Goal: Information Seeking & Learning: Check status

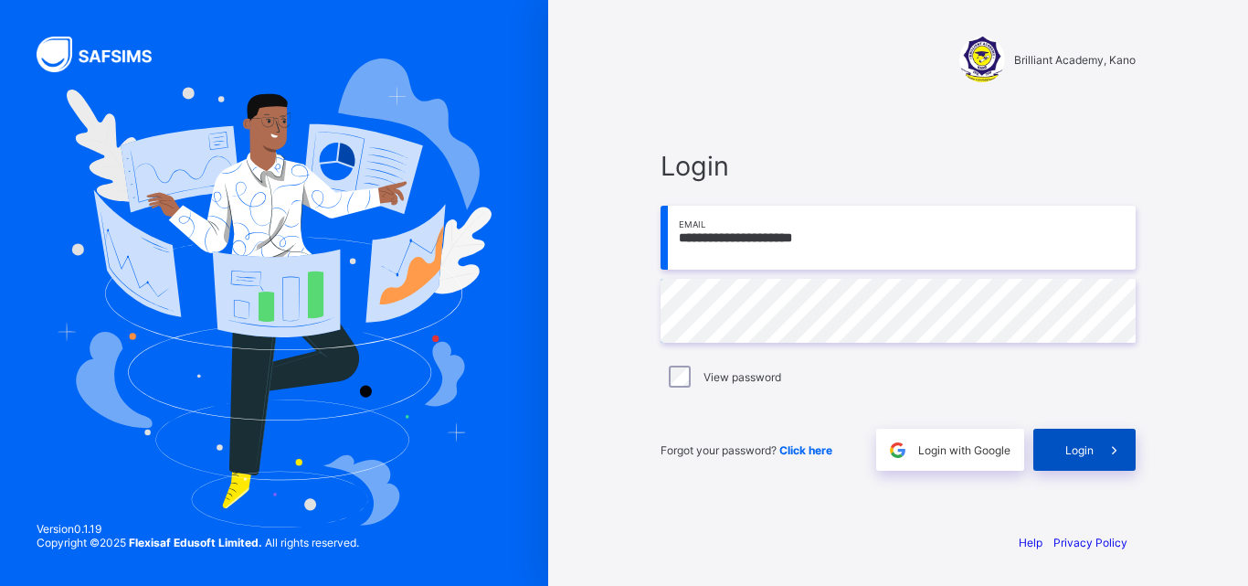
click at [1049, 439] on div "Login" at bounding box center [1084, 450] width 102 height 42
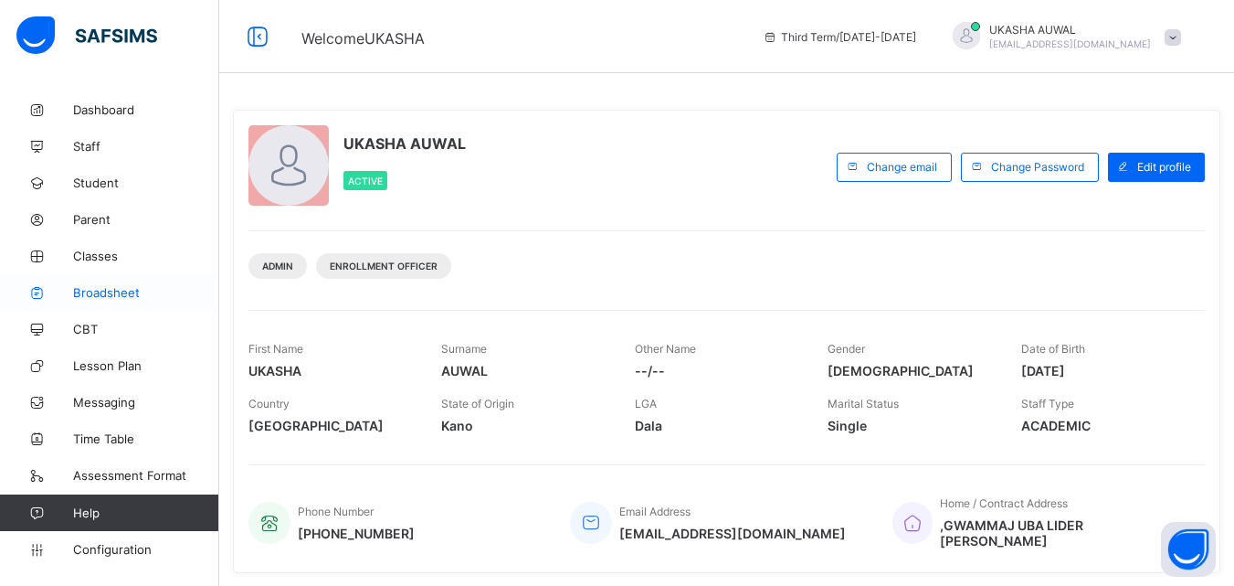
click at [106, 294] on span "Broadsheet" at bounding box center [146, 292] width 146 height 15
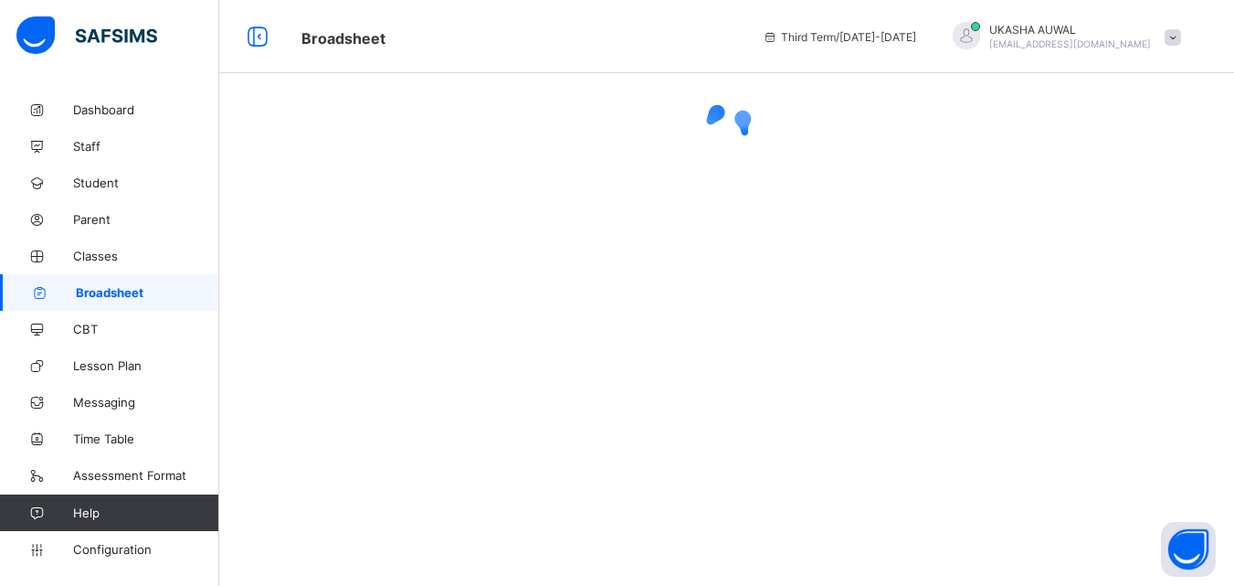
click at [39, 26] on img at bounding box center [86, 35] width 141 height 38
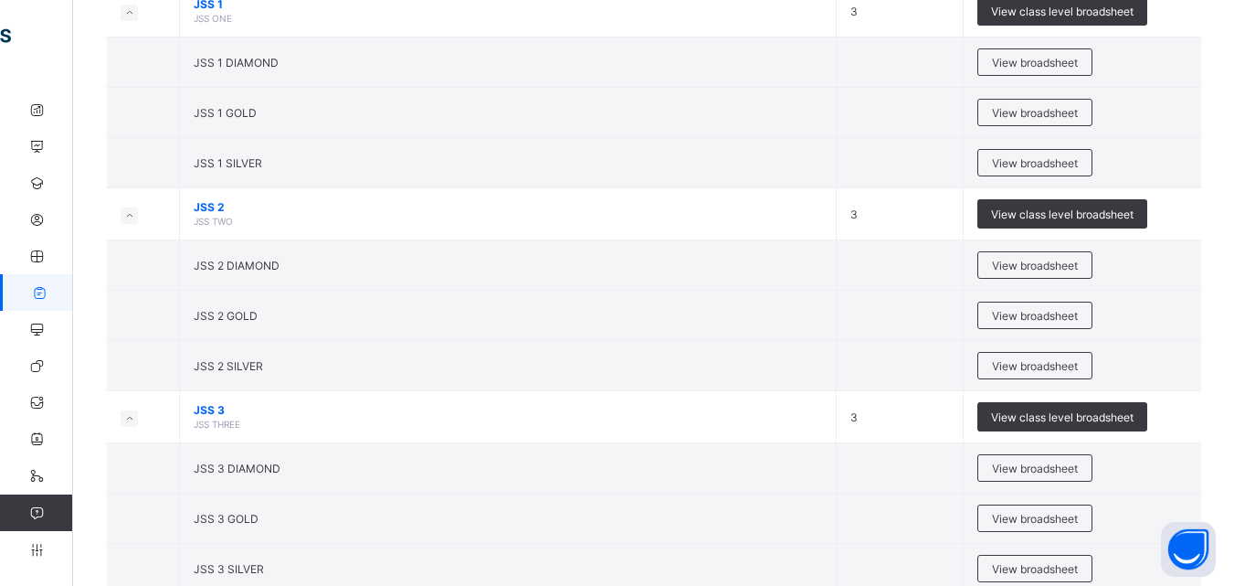
scroll to position [1532, 0]
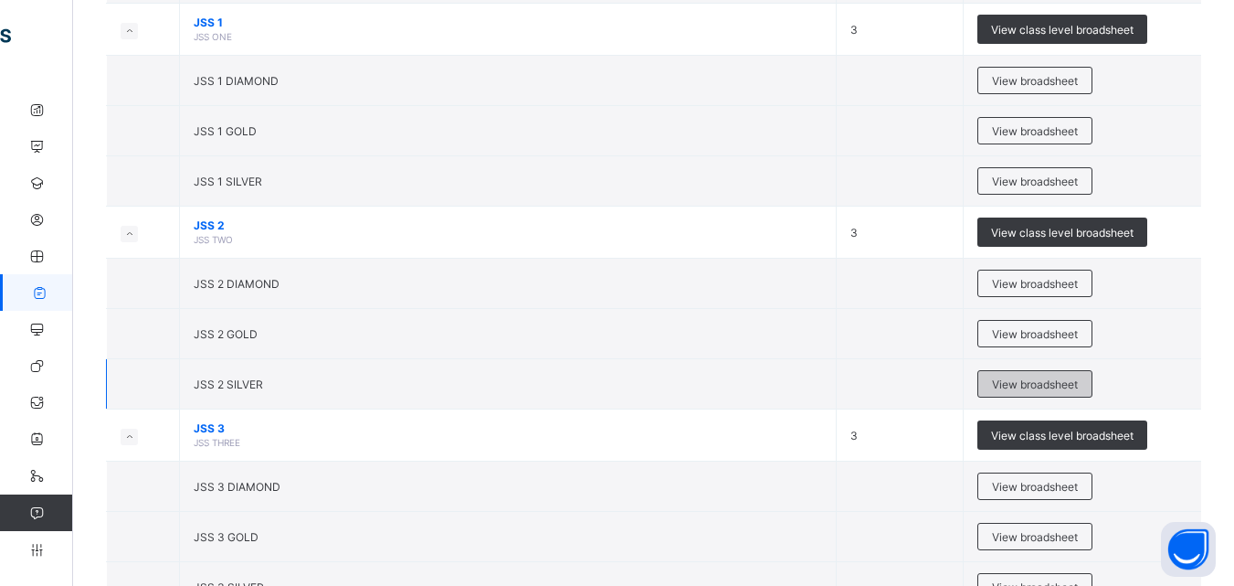
click at [1041, 388] on span "View broadsheet" at bounding box center [1035, 384] width 86 height 14
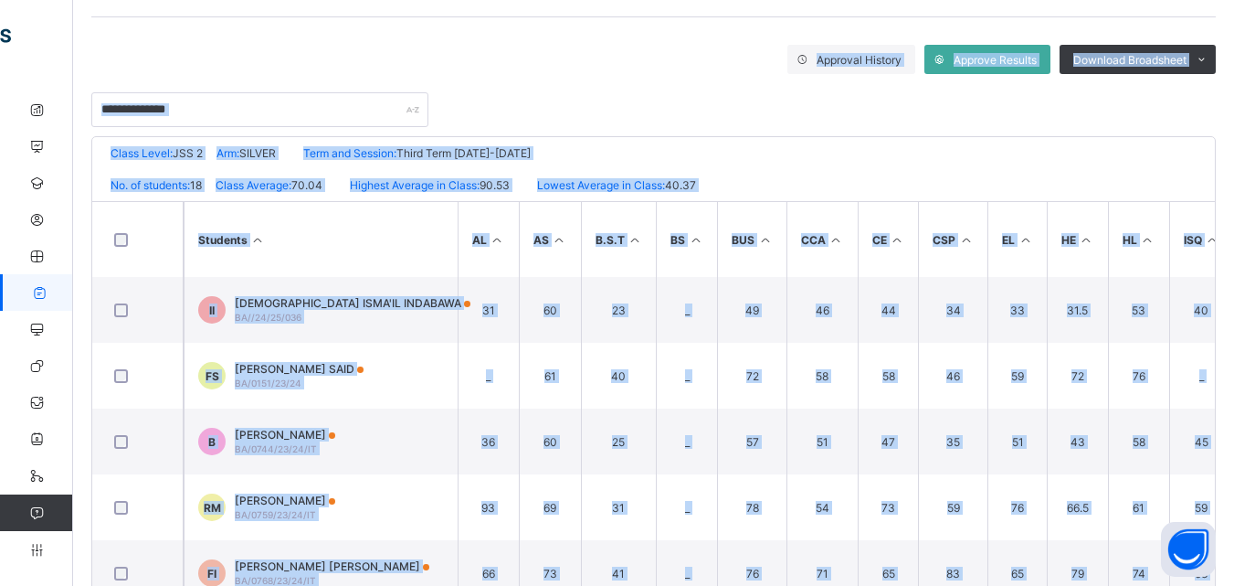
scroll to position [329, 0]
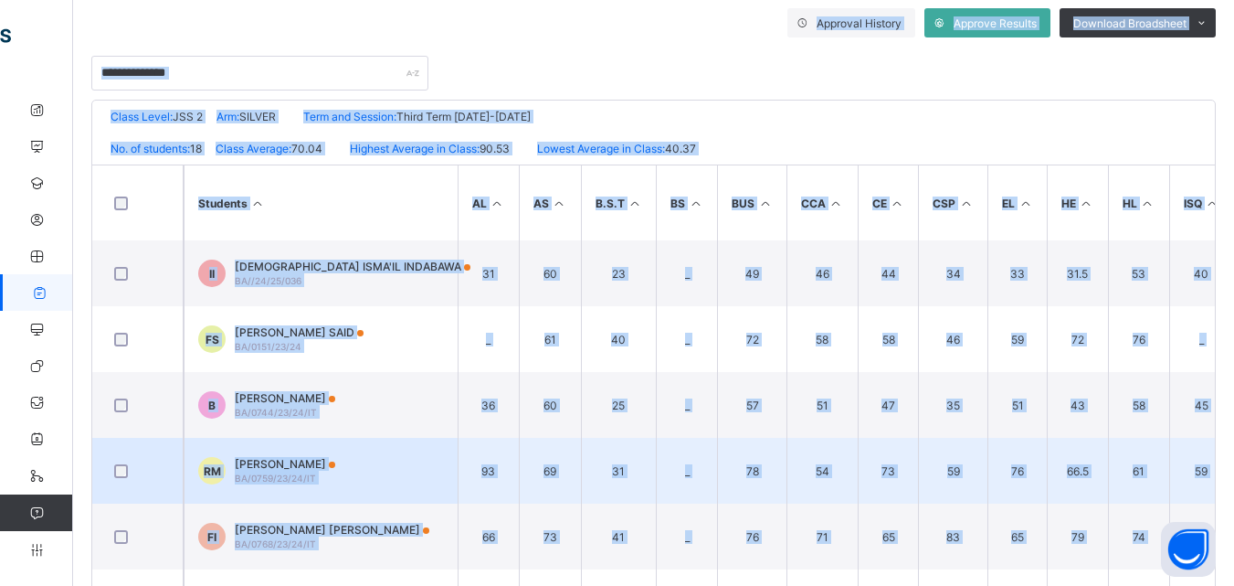
click at [946, 459] on td "59" at bounding box center [952, 471] width 69 height 66
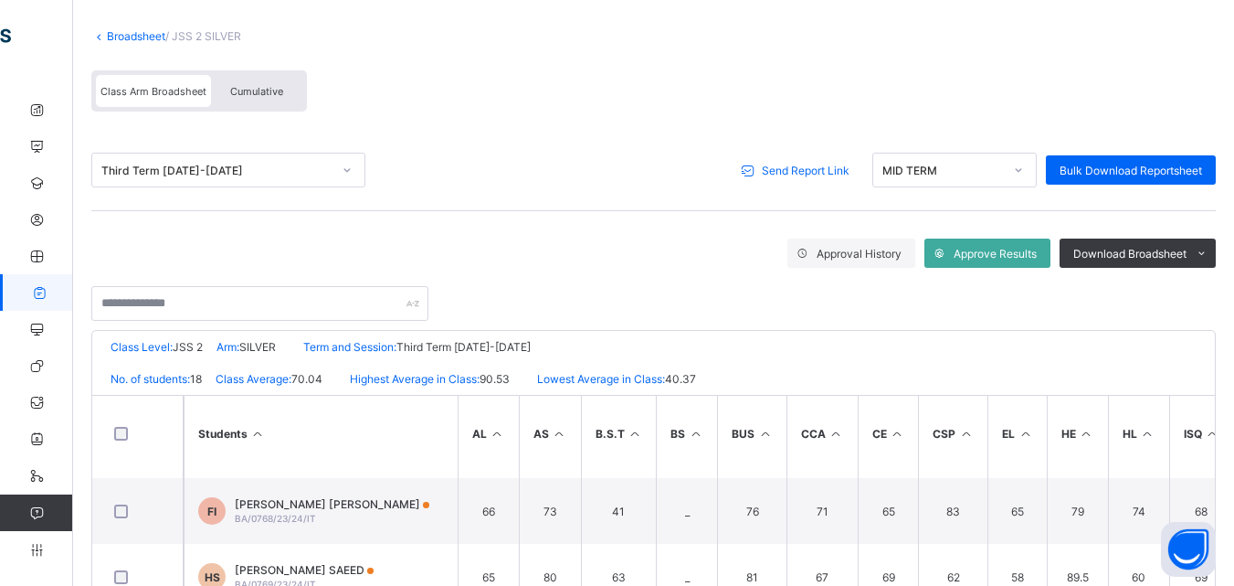
scroll to position [82, 0]
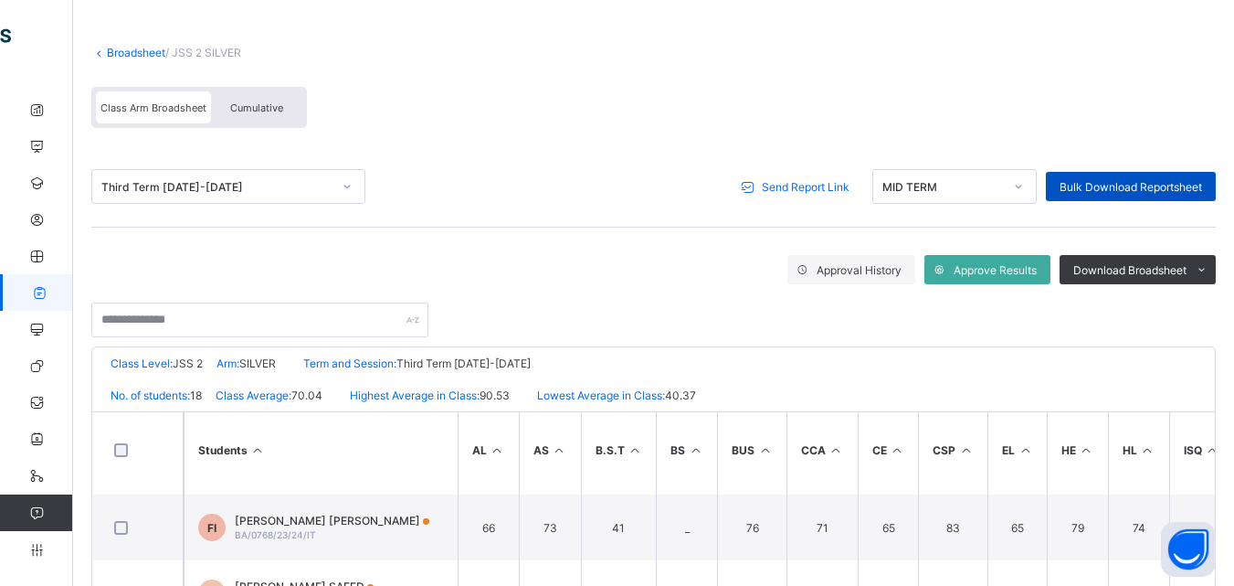
click at [1127, 187] on span "Bulk Download Reportsheet" at bounding box center [1131, 187] width 143 height 14
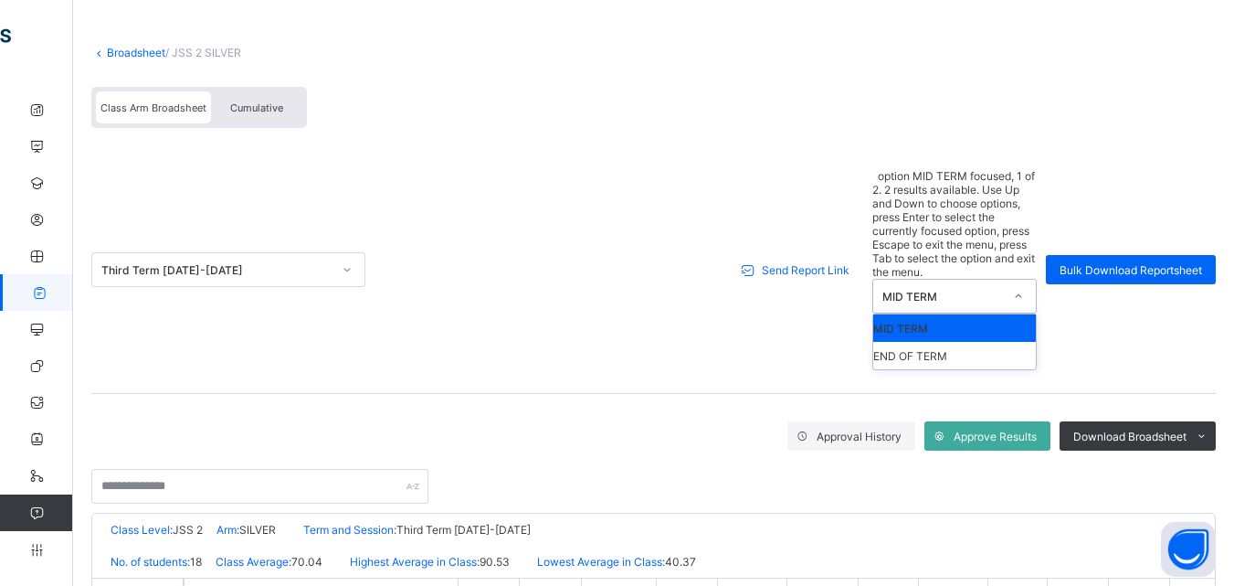
click at [1000, 290] on div "MID TERM" at bounding box center [943, 297] width 121 height 14
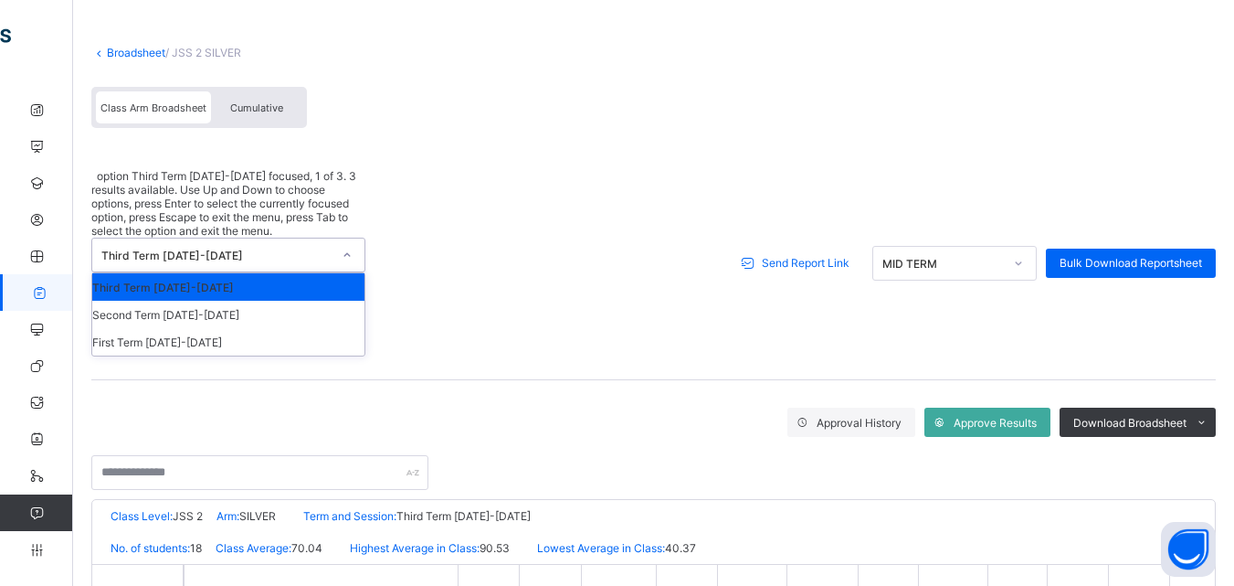
click at [180, 249] on div "Third Term 2024-2025" at bounding box center [216, 256] width 230 height 14
click at [197, 301] on div "Second Term 2024-2025" at bounding box center [228, 314] width 272 height 27
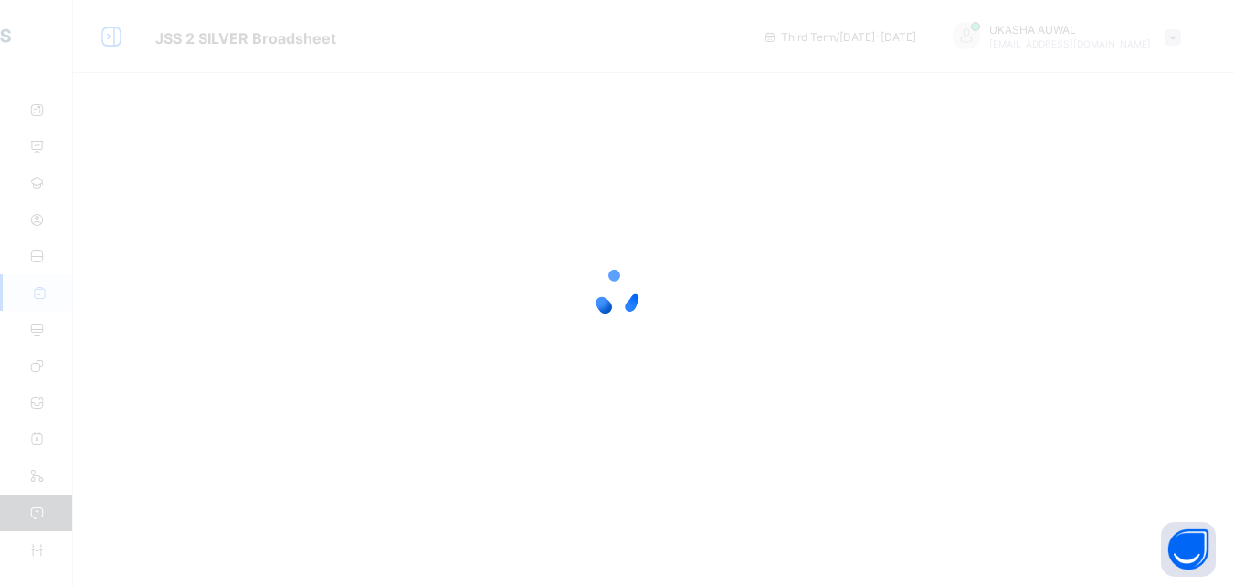
scroll to position [0, 0]
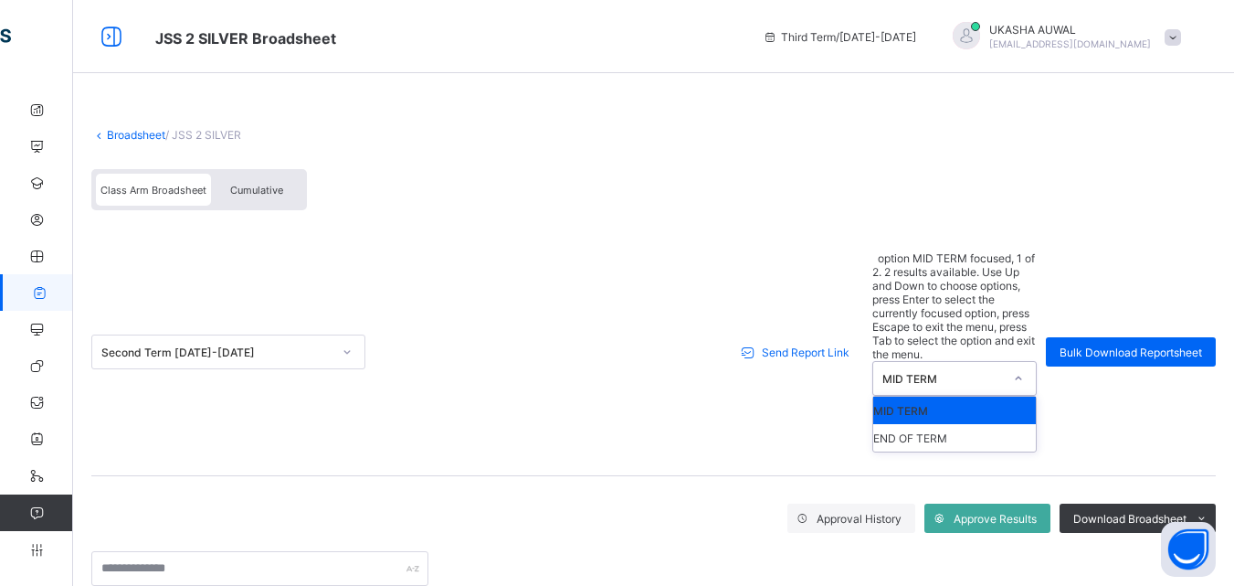
click at [1015, 364] on div at bounding box center [1018, 378] width 31 height 29
click at [957, 424] on div "END OF TERM" at bounding box center [954, 437] width 163 height 27
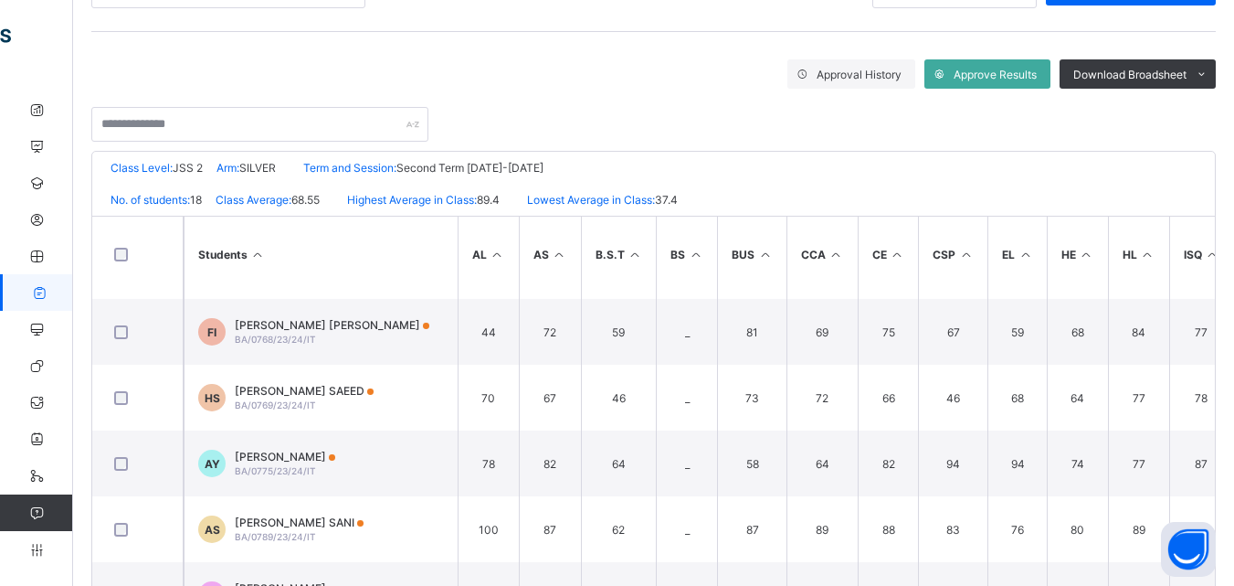
scroll to position [259, 0]
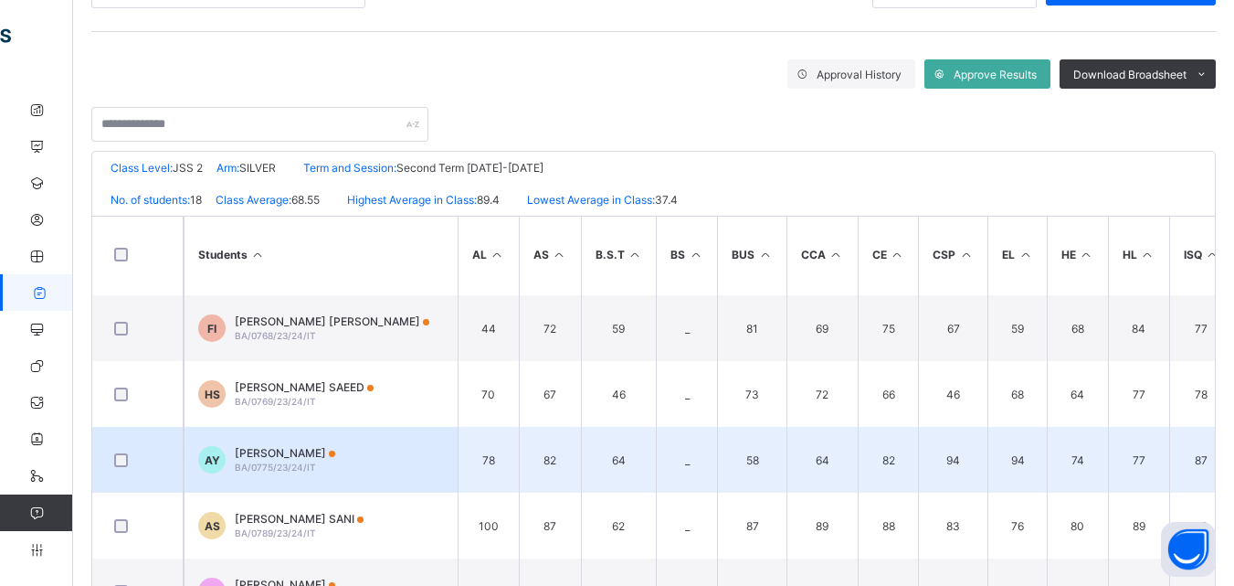
click at [384, 453] on td "AY AISHA MUSA YARIMAWA BA/0775/23/24/IT" at bounding box center [321, 460] width 274 height 66
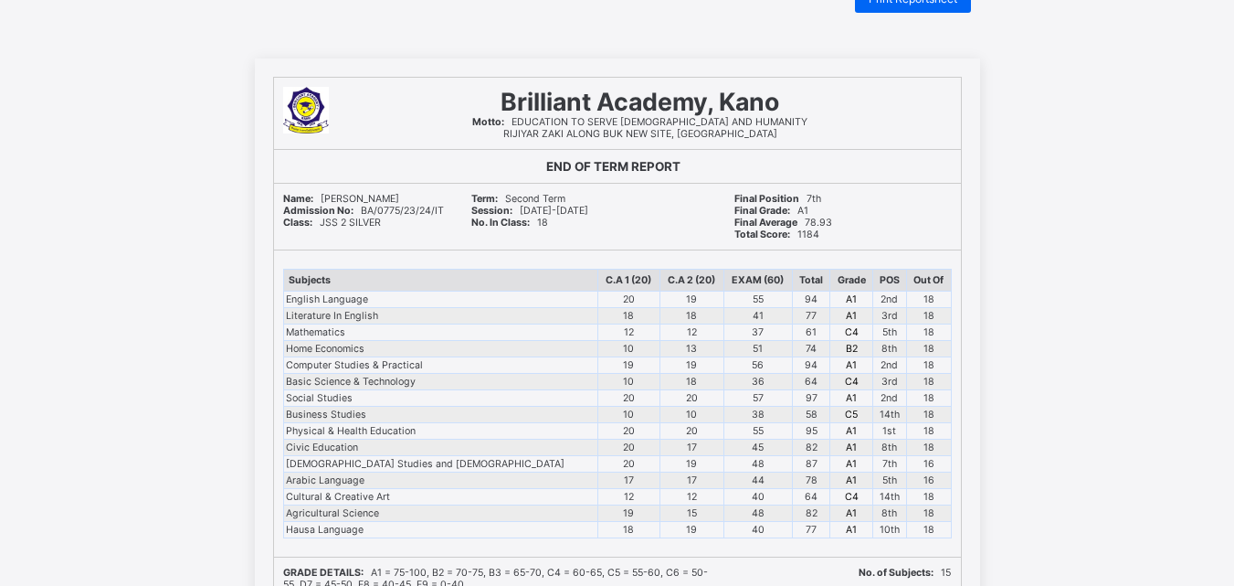
scroll to position [58, 0]
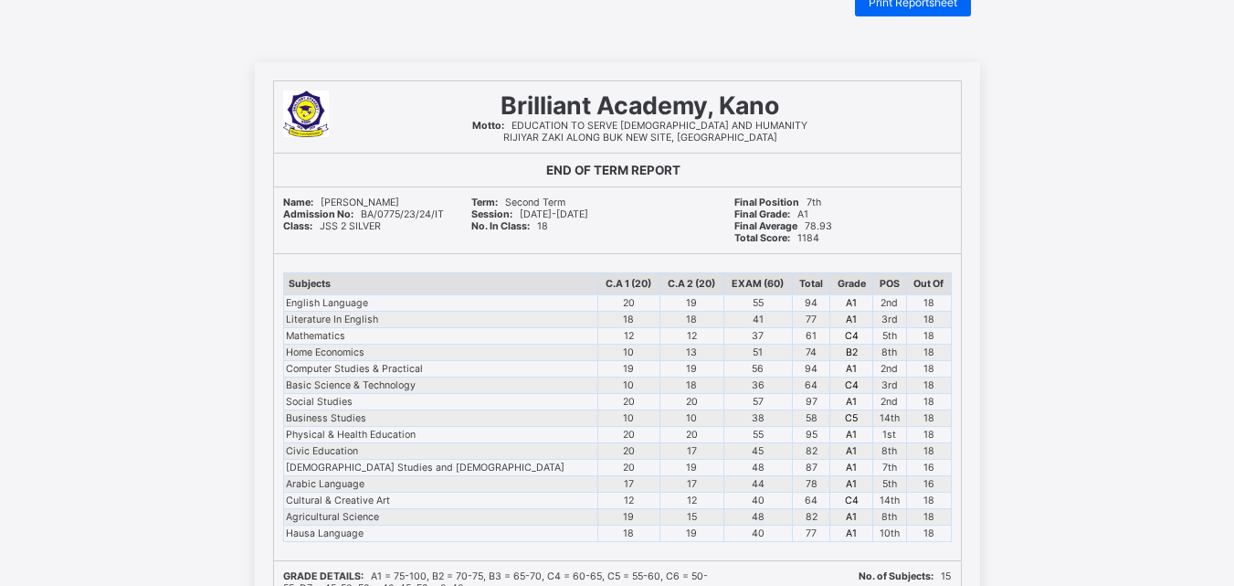
click at [868, 247] on div "Final Position 7th Final Grade: A1 Final Average 78.93 Total Score: 1184" at bounding box center [843, 220] width 236 height 66
